Goal: Navigation & Orientation: Find specific page/section

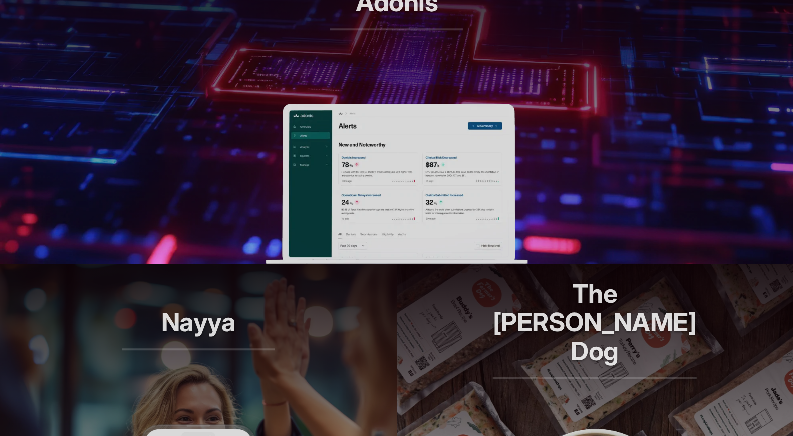
scroll to position [516, 0]
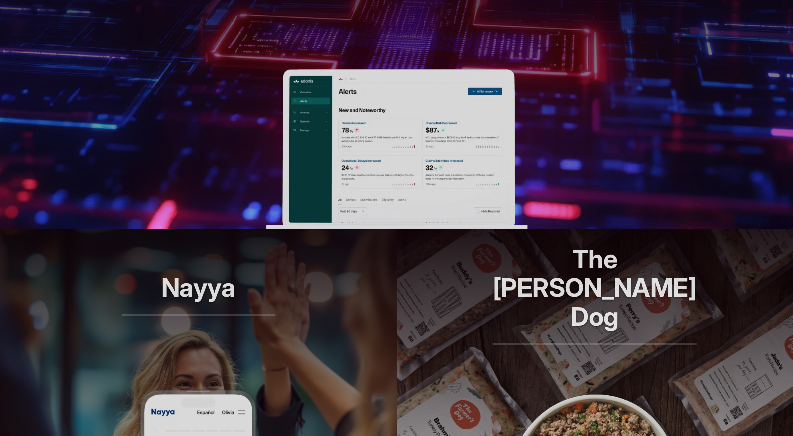
click at [380, 162] on img at bounding box center [397, 149] width 262 height 160
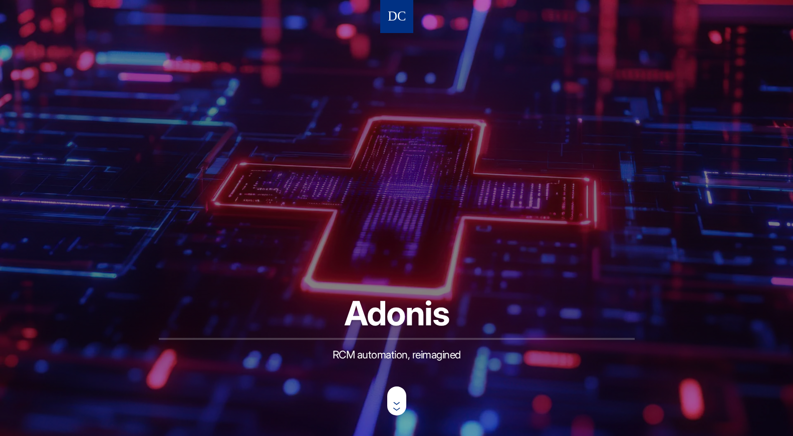
click at [391, 22] on img at bounding box center [396, 17] width 17 height 19
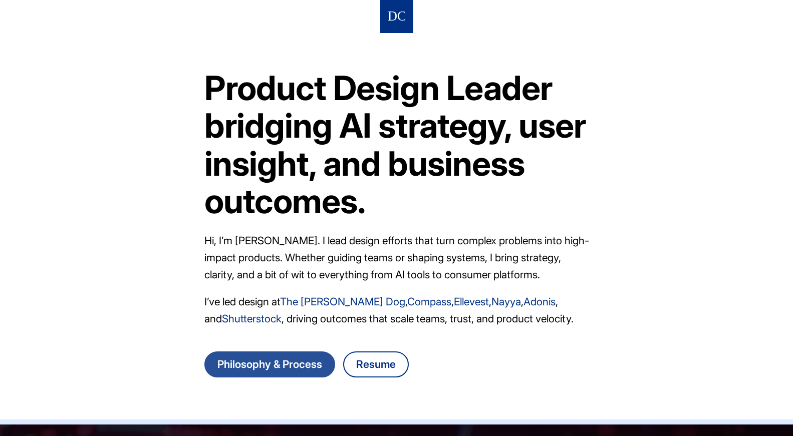
click at [311, 355] on link "Philosophy & Process" at bounding box center [269, 365] width 131 height 26
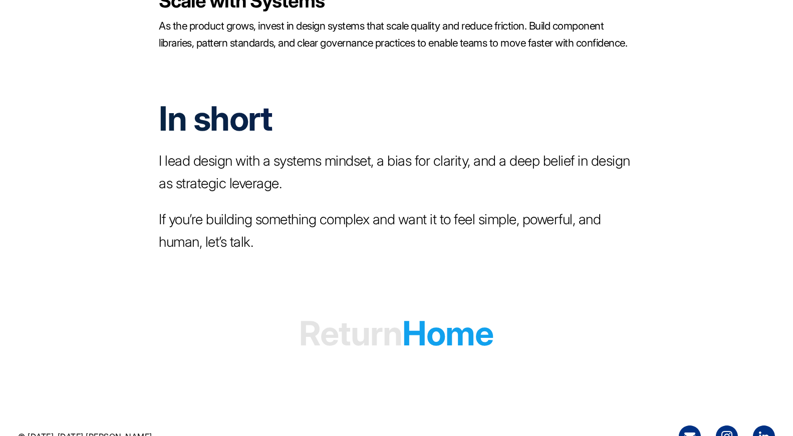
scroll to position [1842, 0]
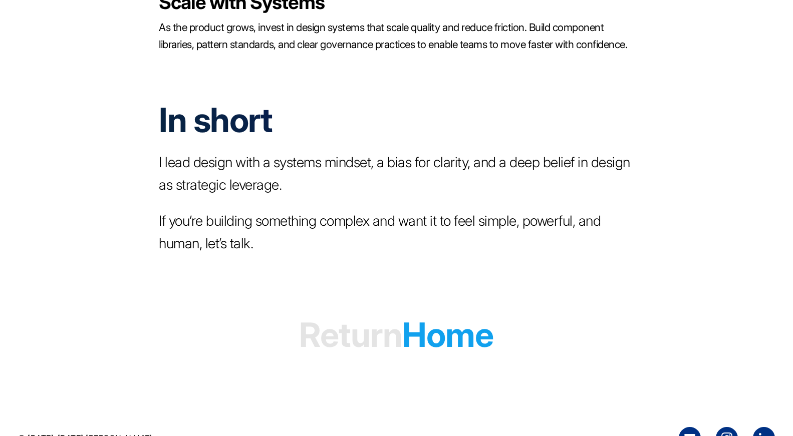
click at [446, 319] on h1 "Return Home" at bounding box center [396, 335] width 194 height 77
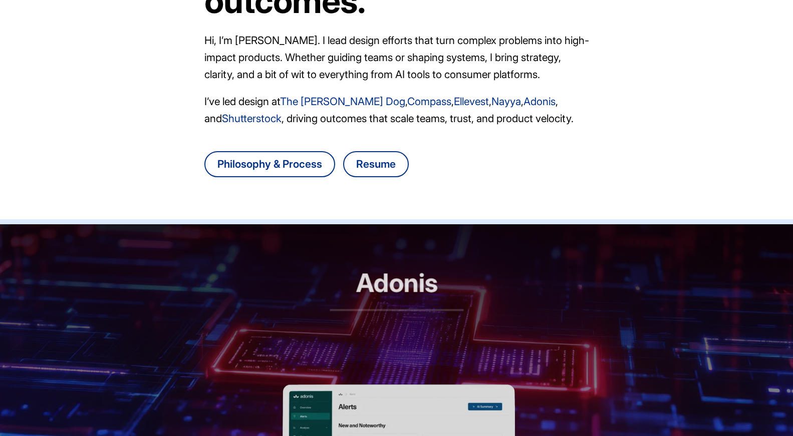
scroll to position [554, 0]
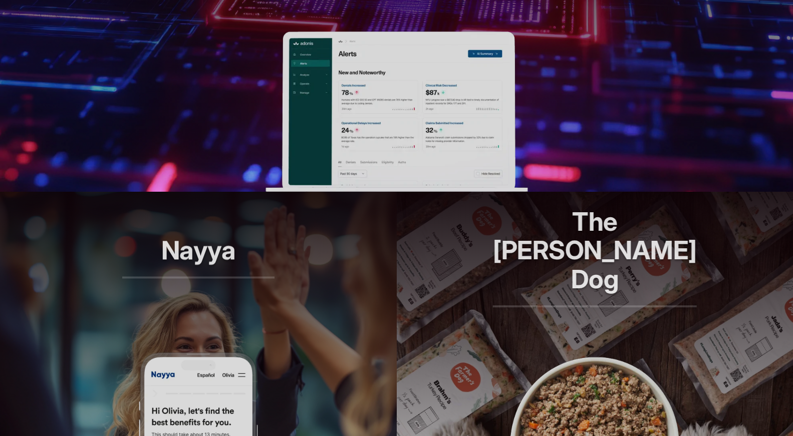
click at [504, 342] on header "The [PERSON_NAME] Dog Longer lives, one bowl at a time." at bounding box center [595, 272] width 397 height 160
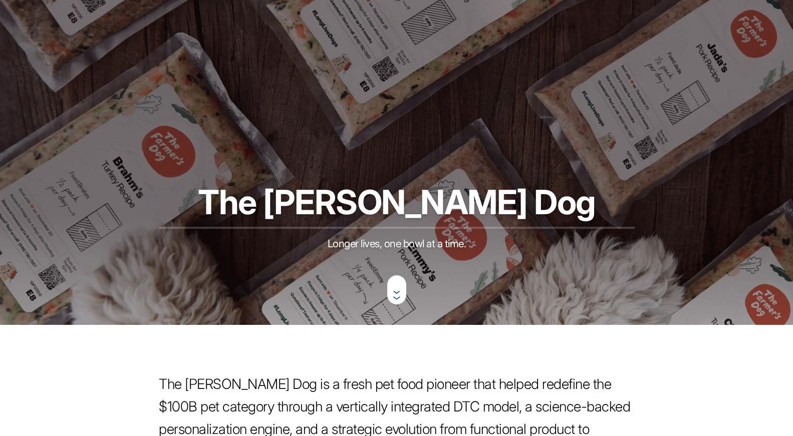
scroll to position [109, 0]
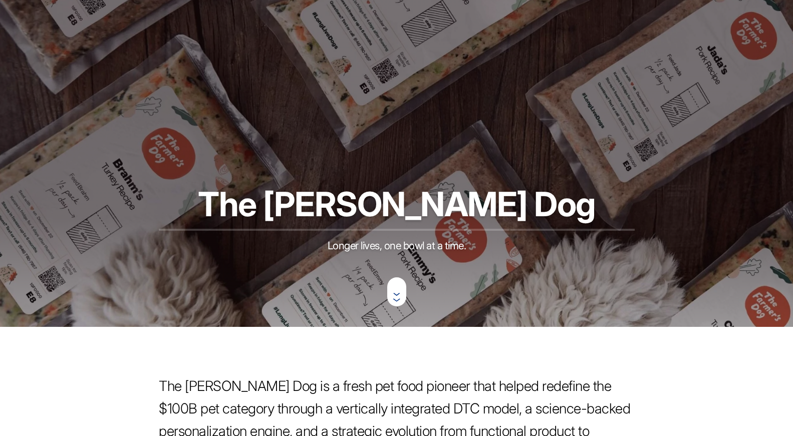
click at [209, 312] on article "The [PERSON_NAME] Dog Longer lives, one bowl at a time. class="arrow" points="2…" at bounding box center [396, 109] width 793 height 436
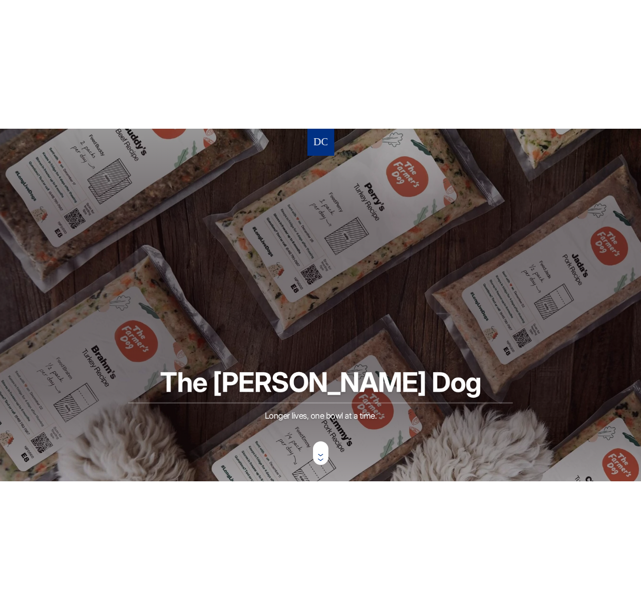
scroll to position [109, 0]
